Goal: Information Seeking & Learning: Find specific fact

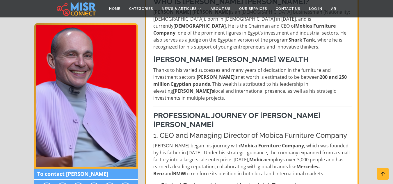
scroll to position [114, 0]
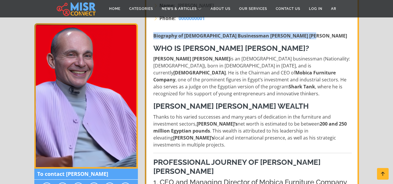
drag, startPoint x: 392, startPoint y: 26, endPoint x: 397, endPoint y: 35, distance: 10.3
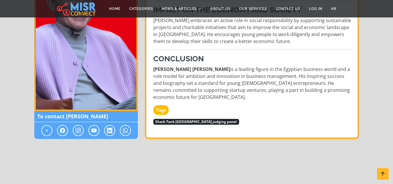
scroll to position [597, 0]
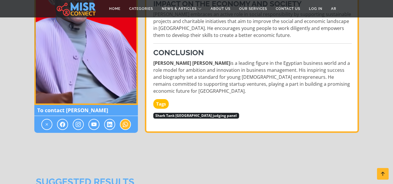
click at [123, 121] on icon at bounding box center [125, 124] width 5 height 7
click at [109, 121] on icon at bounding box center [109, 124] width 5 height 7
click at [94, 121] on icon at bounding box center [93, 124] width 5 height 7
click at [78, 121] on icon at bounding box center [78, 124] width 5 height 7
click at [66, 119] on span at bounding box center [62, 124] width 11 height 11
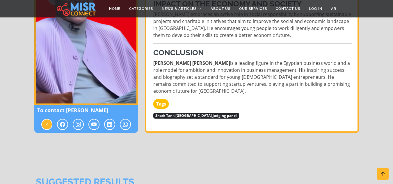
click at [49, 121] on icon at bounding box center [46, 124] width 5 height 7
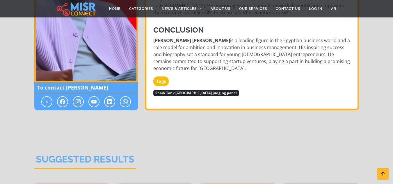
scroll to position [567, 0]
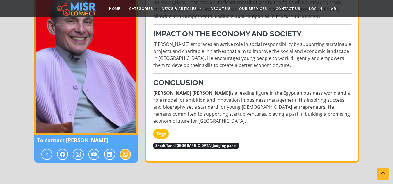
click at [127, 151] on icon at bounding box center [125, 154] width 5 height 7
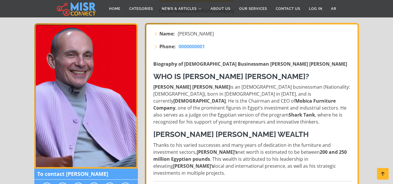
scroll to position [65, 0]
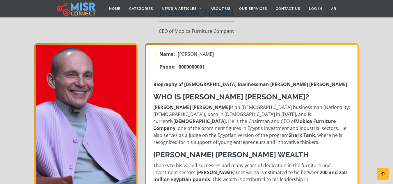
click at [188, 65] on span "0000000001" at bounding box center [191, 67] width 26 height 6
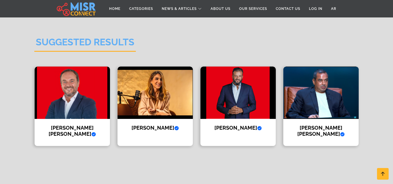
scroll to position [739, 0]
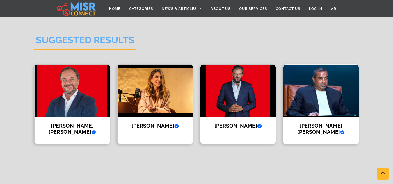
click at [307, 92] on img at bounding box center [320, 91] width 75 height 52
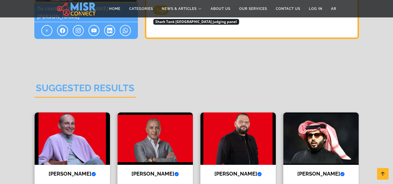
scroll to position [755, 0]
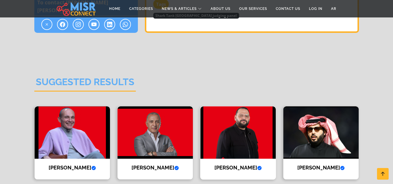
click at [255, 106] on img at bounding box center [237, 132] width 75 height 52
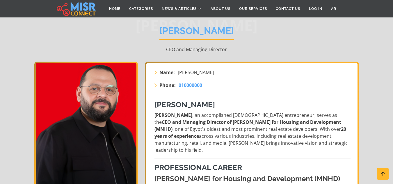
scroll to position [96, 0]
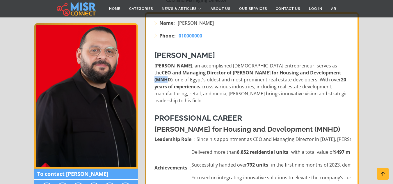
drag, startPoint x: 323, startPoint y: 72, endPoint x: 310, endPoint y: 74, distance: 12.9
click at [310, 74] on strong "CEO and Managing Director of Madinet Nasr for Housing and Development (MNHD)" at bounding box center [247, 75] width 187 height 13
copy strong "MNHD"
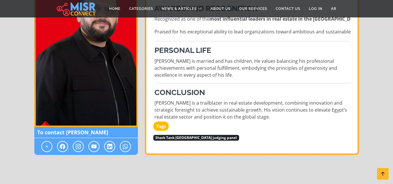
scroll to position [531, 0]
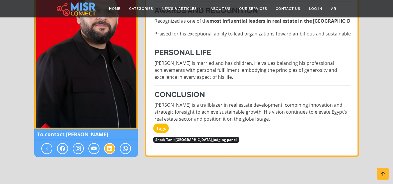
click at [111, 145] on icon at bounding box center [109, 148] width 5 height 7
click at [109, 145] on icon at bounding box center [109, 148] width 5 height 7
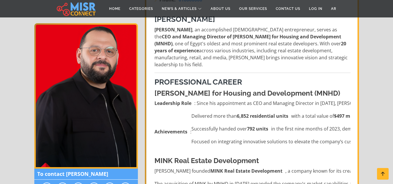
scroll to position [131, 0]
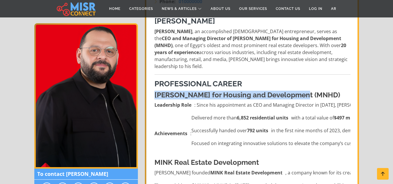
drag, startPoint x: 155, startPoint y: 88, endPoint x: 300, endPoint y: 85, distance: 144.2
click at [300, 91] on strong "Madinet Nasr for Housing and Development (MNHD)" at bounding box center [246, 95] width 185 height 8
copy strong "Madinet Nasr for Housing and Development"
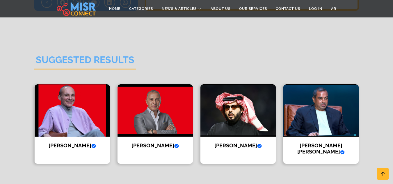
scroll to position [663, 0]
